Goal: Submit feedback/report problem: Submit feedback/report problem

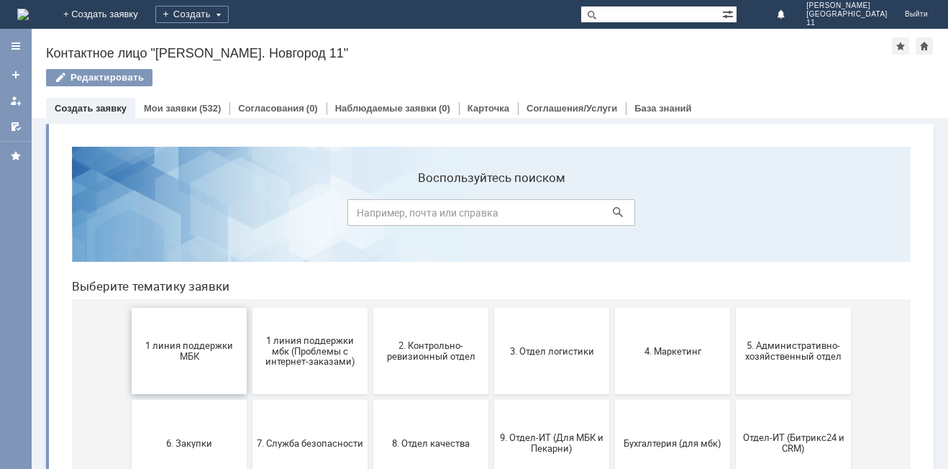
click at [179, 350] on span "1 линия поддержки МБК" at bounding box center [189, 351] width 106 height 22
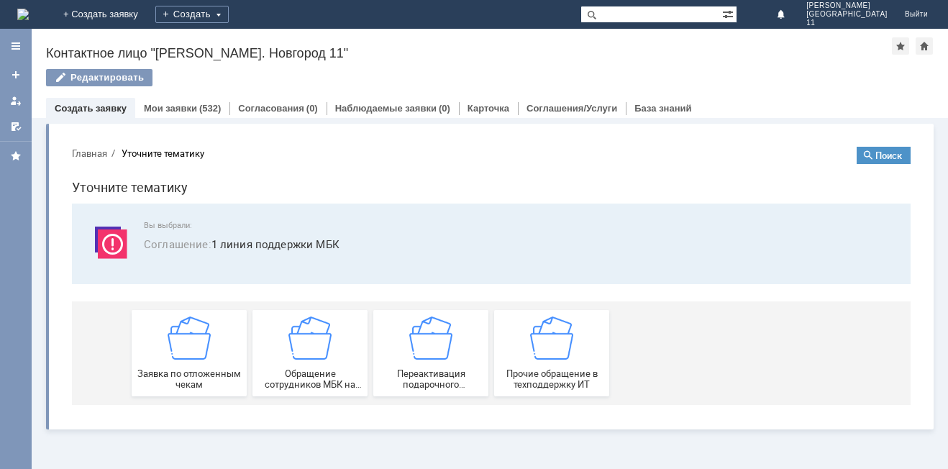
click at [179, 350] on img at bounding box center [189, 338] width 43 height 43
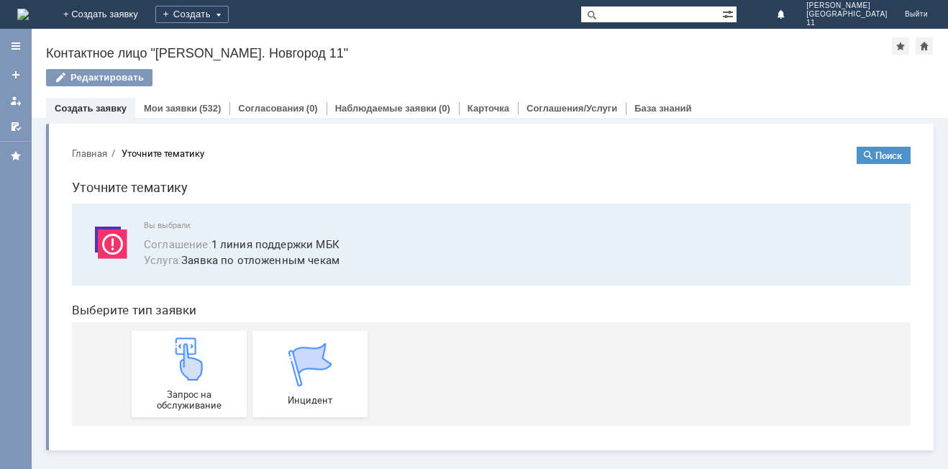
click at [179, 350] on img at bounding box center [189, 358] width 43 height 43
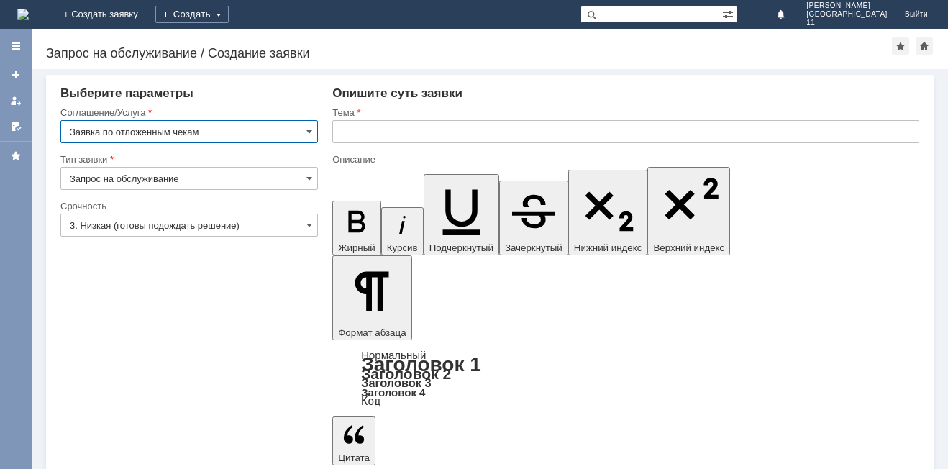
click at [347, 127] on input "text" at bounding box center [625, 131] width 587 height 23
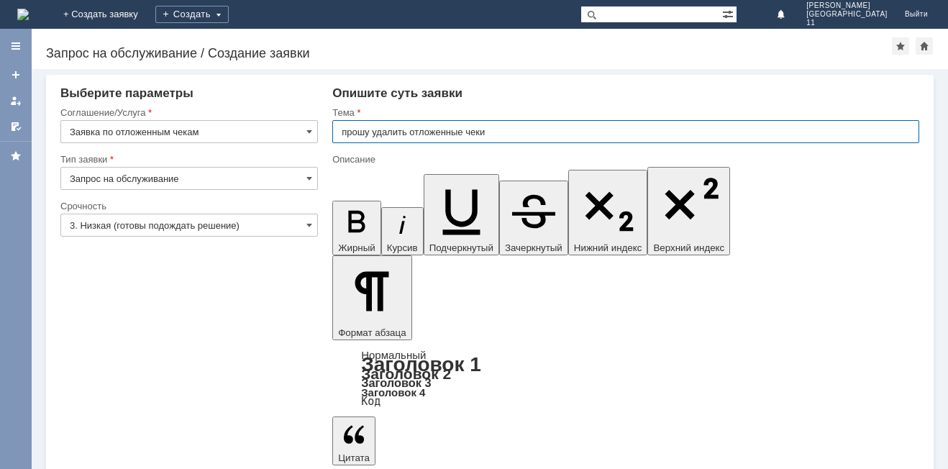
type input "прошу удалить отложенные чеки"
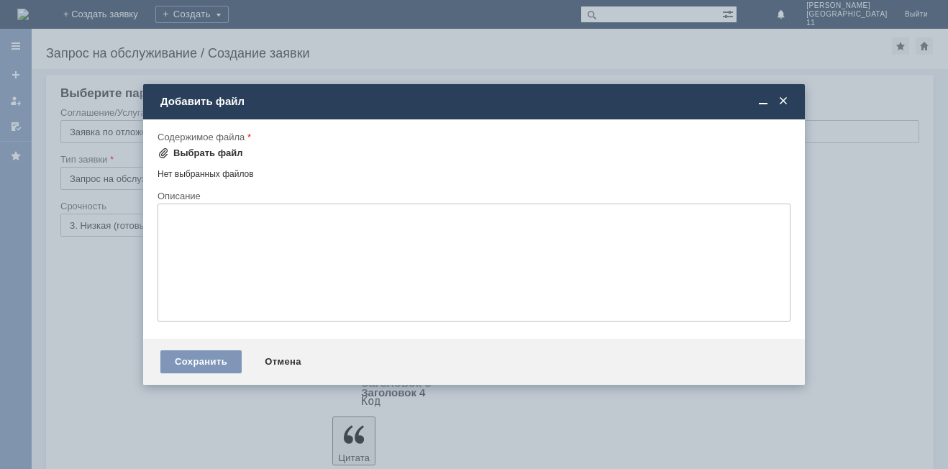
click at [220, 154] on div "Выбрать файл" at bounding box center [208, 153] width 70 height 12
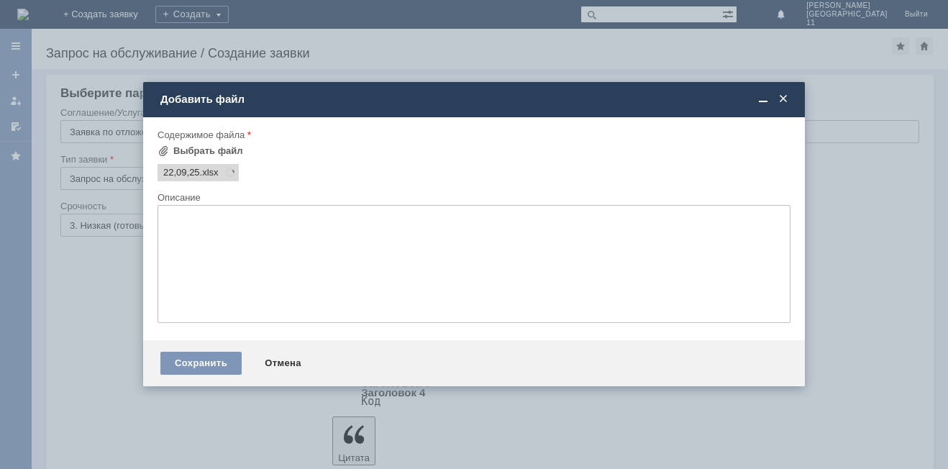
scroll to position [0, 0]
click at [188, 360] on div "Сохранить" at bounding box center [200, 363] width 81 height 23
